Goal: Task Accomplishment & Management: Manage account settings

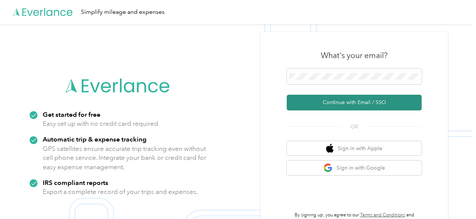
click at [331, 103] on button "Continue with Email / SSO" at bounding box center [354, 103] width 135 height 16
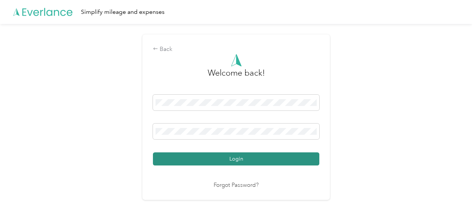
click at [216, 156] on button "Login" at bounding box center [236, 159] width 167 height 13
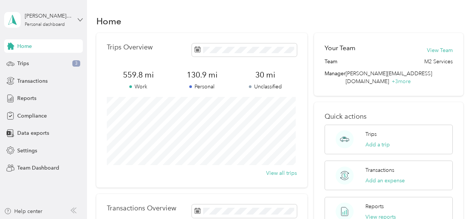
click at [80, 20] on icon at bounding box center [80, 19] width 5 height 5
click at [45, 60] on div "Team dashboard" at bounding box center [31, 62] width 40 height 8
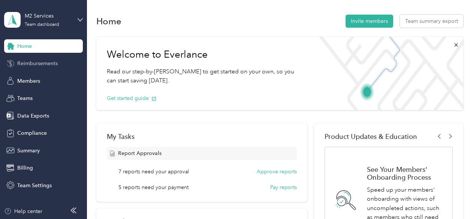
click at [38, 66] on span "Reimbursements" at bounding box center [37, 64] width 41 height 8
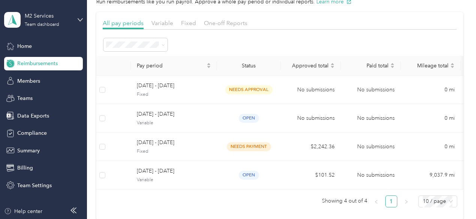
scroll to position [41, 0]
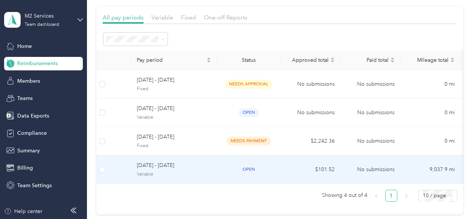
click at [229, 168] on div "open" at bounding box center [249, 169] width 52 height 9
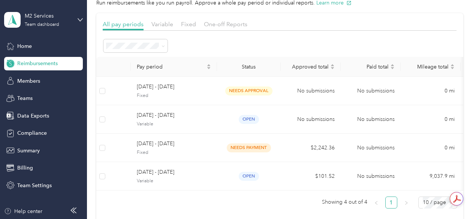
scroll to position [39, 0]
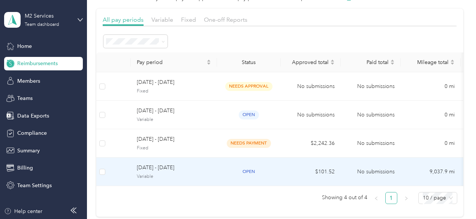
click at [240, 172] on span "open" at bounding box center [249, 172] width 20 height 9
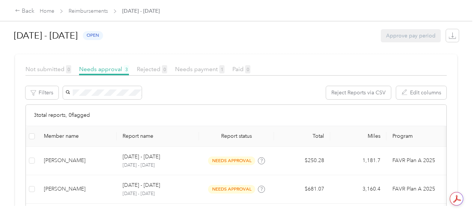
scroll to position [182, 0]
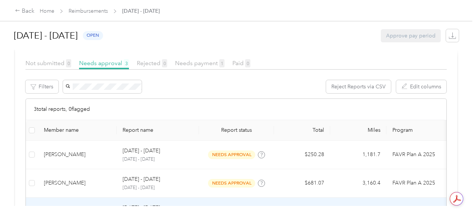
click at [138, 204] on p "Aug 1 - 31, 2025" at bounding box center [142, 208] width 38 height 8
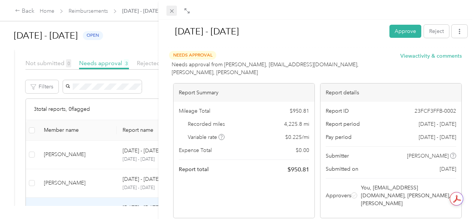
click at [175, 11] on icon at bounding box center [172, 11] width 6 height 6
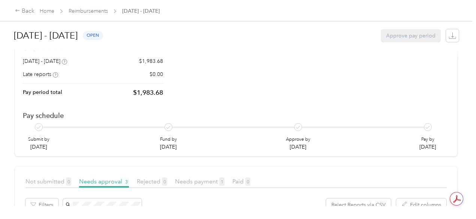
scroll to position [43, 0]
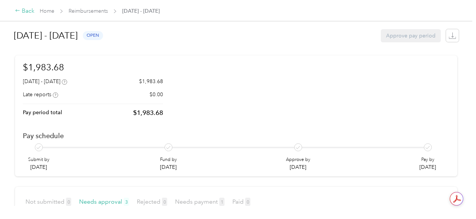
click at [21, 11] on div "Back" at bounding box center [25, 11] width 20 height 9
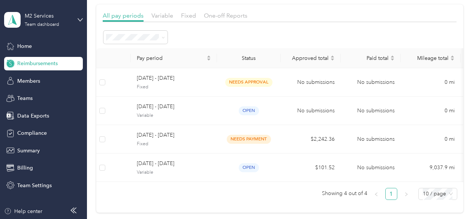
scroll to position [44, 0]
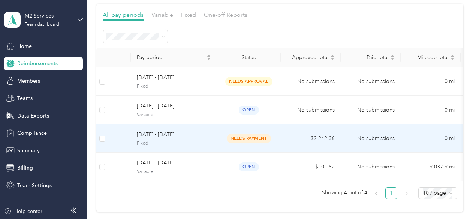
click at [201, 142] on span "Fixed" at bounding box center [174, 143] width 74 height 7
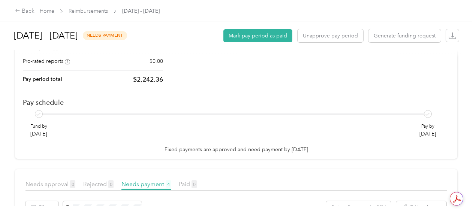
scroll to position [38, 0]
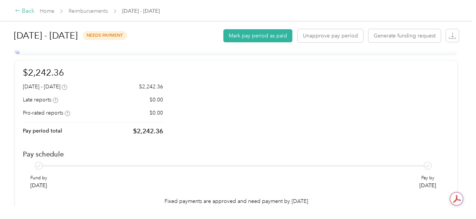
click at [21, 9] on div "Back" at bounding box center [25, 11] width 20 height 9
